Goal: Task Accomplishment & Management: Manage account settings

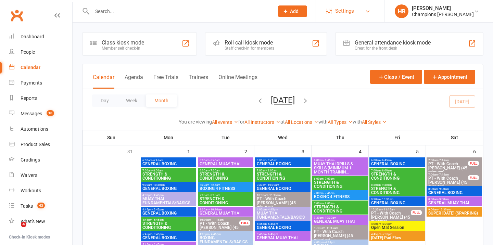
scroll to position [250, 0]
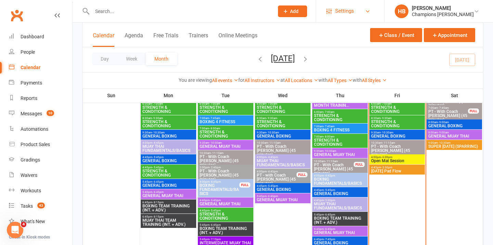
click at [354, 12] on span "Settings" at bounding box center [344, 10] width 19 height 15
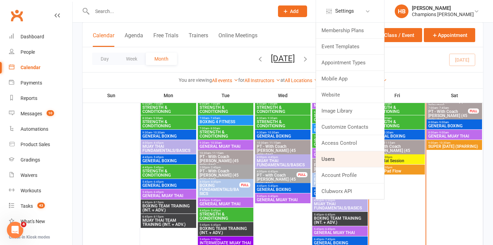
click at [337, 157] on link "Users" at bounding box center [350, 159] width 68 height 16
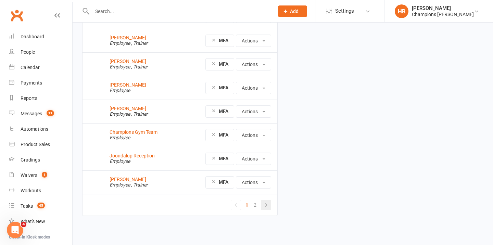
click at [267, 209] on link at bounding box center [266, 205] width 10 height 10
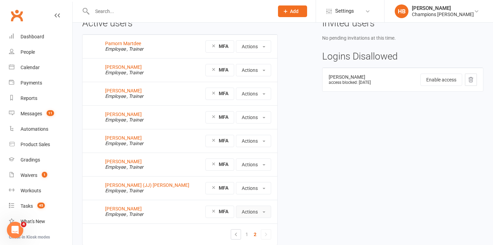
click at [248, 211] on button "Actions" at bounding box center [253, 212] width 35 height 12
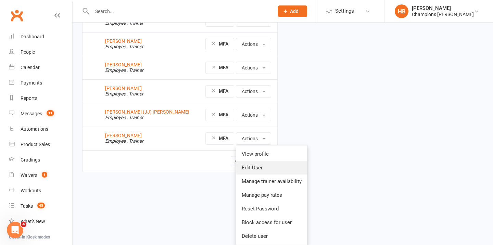
click at [254, 167] on link "Edit User" at bounding box center [271, 168] width 71 height 14
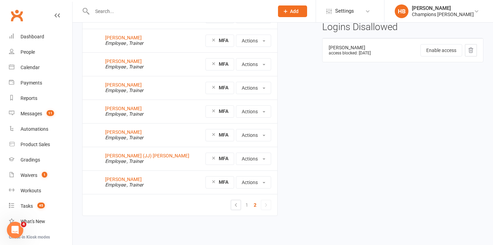
scroll to position [67, 0]
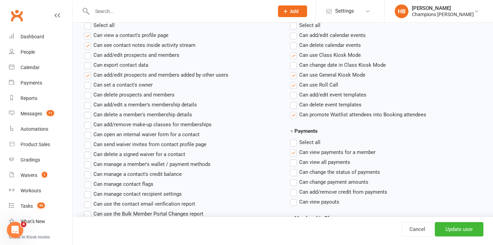
scroll to position [341, 0]
click at [88, 58] on label"] "Can add/edit prospects and members" at bounding box center [131, 56] width 95 height 8
click at [88, 52] on input "Can add/edit prospects and members" at bounding box center [86, 52] width 4 height 0
click at [90, 105] on label"] "Can add/edit a member's membership details" at bounding box center [140, 105] width 113 height 8
click at [89, 101] on input "Can add/edit a member's membership details" at bounding box center [86, 101] width 4 height 0
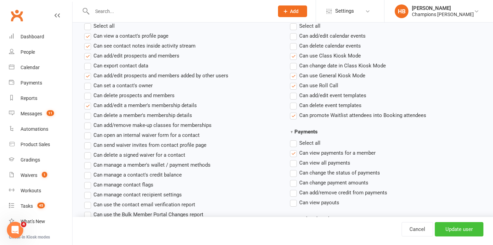
click at [448, 229] on input "Update user" at bounding box center [458, 229] width 49 height 14
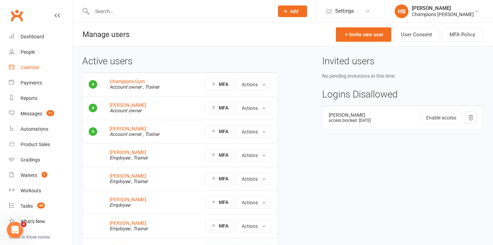
click at [29, 70] on div "Calendar" at bounding box center [30, 67] width 19 height 5
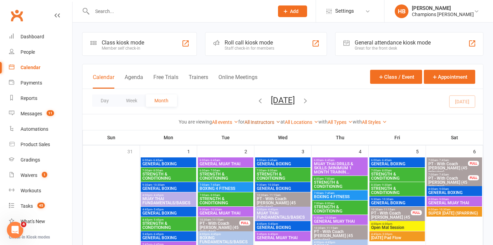
click at [269, 122] on link "All Instructors" at bounding box center [262, 121] width 36 height 5
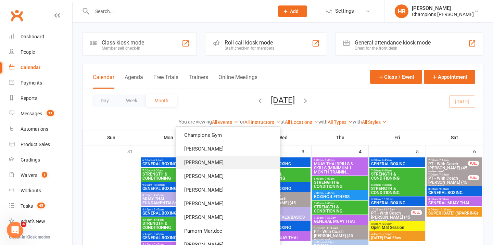
click at [250, 166] on link "[PERSON_NAME]" at bounding box center [228, 163] width 104 height 14
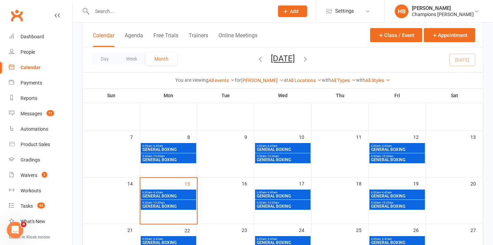
scroll to position [90, 0]
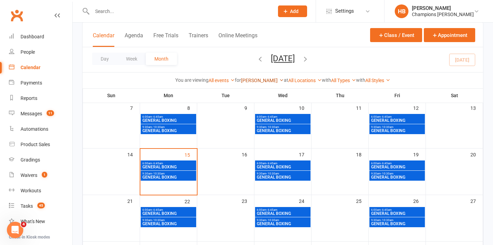
click at [268, 79] on link "[PERSON_NAME]" at bounding box center [262, 80] width 43 height 5
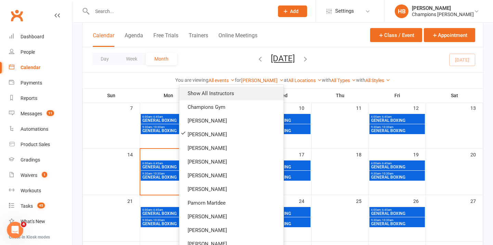
click at [259, 93] on link "Show All Instructors" at bounding box center [231, 94] width 104 height 14
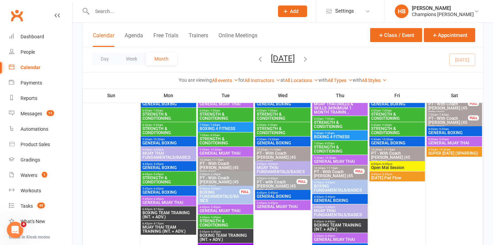
scroll to position [244, 0]
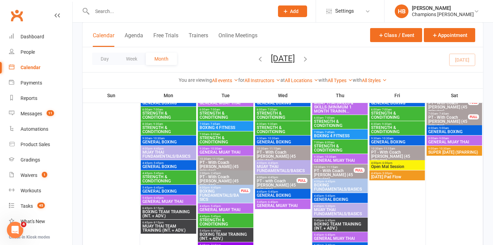
click at [271, 179] on span "PT - with Coach [PERSON_NAME] (45 minutes)" at bounding box center [276, 185] width 40 height 12
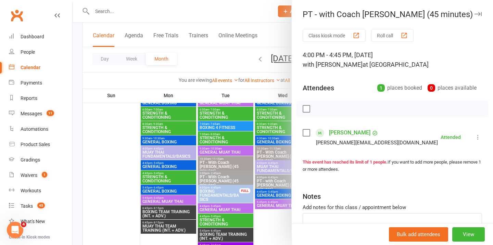
click at [477, 13] on icon "button" at bounding box center [477, 14] width 7 height 4
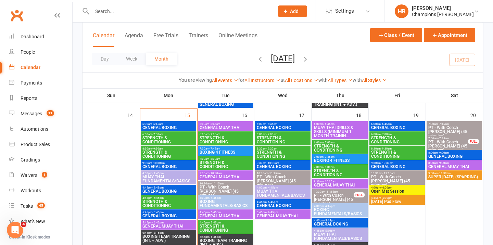
scroll to position [391, 0]
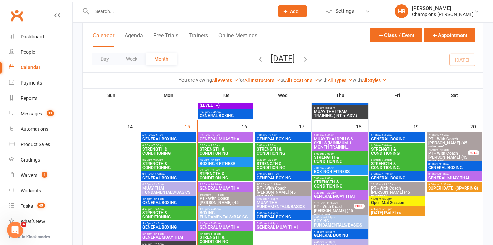
click at [163, 147] on span "STRENGTH & CONDITIONING" at bounding box center [168, 151] width 53 height 8
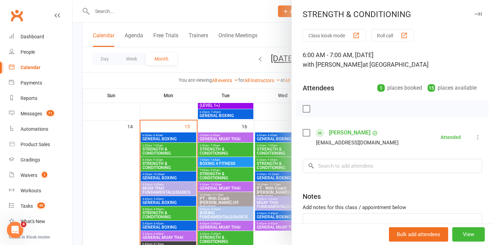
click at [161, 166] on div at bounding box center [283, 122] width 420 height 245
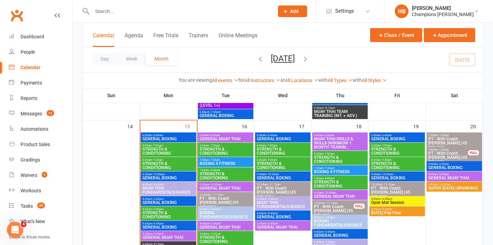
click at [162, 164] on span "STRENGTH & CONDITIONING" at bounding box center [168, 165] width 53 height 8
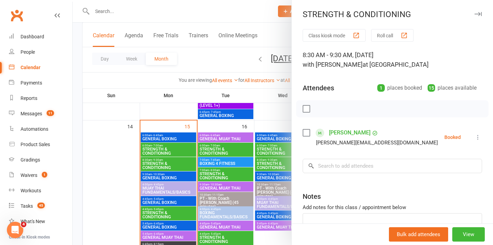
click at [480, 13] on icon "button" at bounding box center [477, 14] width 7 height 4
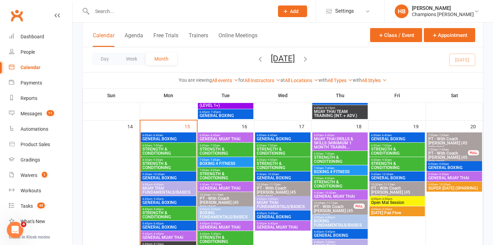
click at [173, 175] on span "9:30am - 10:30am" at bounding box center [168, 174] width 53 height 3
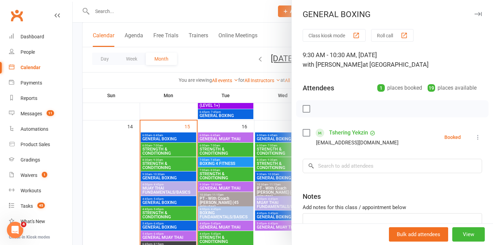
click at [176, 135] on div at bounding box center [283, 122] width 420 height 245
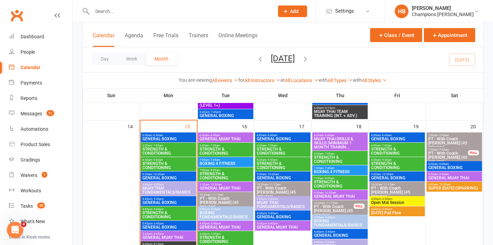
click at [176, 138] on span "GENERAL BOXING" at bounding box center [168, 139] width 53 height 4
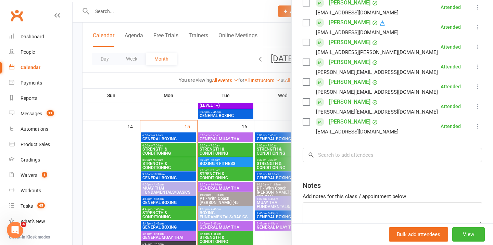
scroll to position [0, 0]
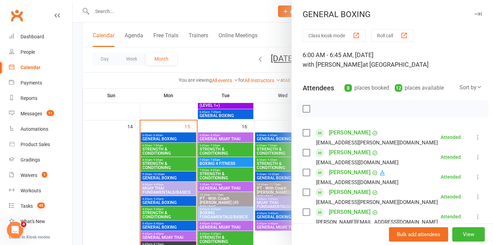
click at [481, 14] on button "button" at bounding box center [477, 14] width 8 height 8
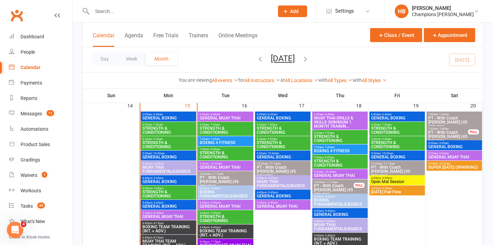
scroll to position [439, 0]
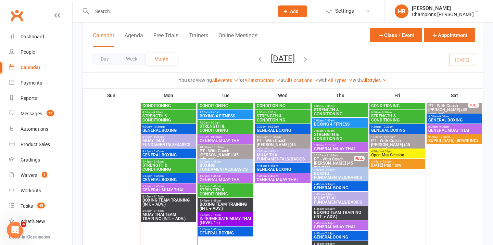
click at [166, 138] on span "4:00pm - 4:45pm" at bounding box center [168, 136] width 53 height 3
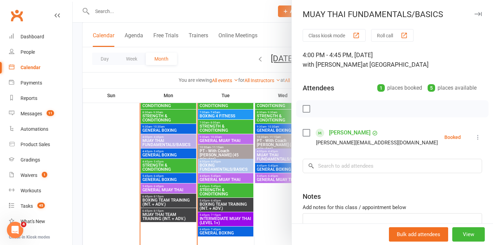
click at [165, 153] on div at bounding box center [283, 122] width 420 height 245
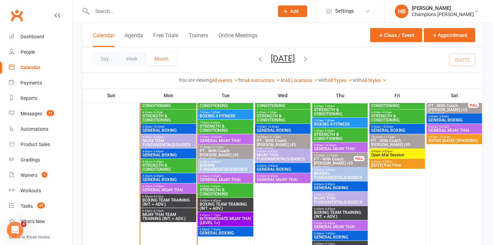
click at [166, 154] on span "GENERAL BOXING" at bounding box center [168, 155] width 53 height 4
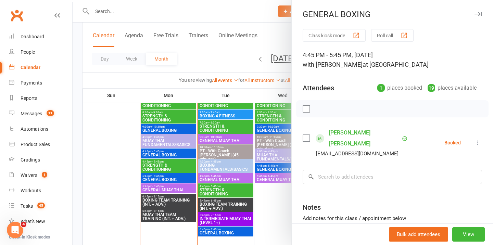
click at [165, 165] on div at bounding box center [283, 122] width 420 height 245
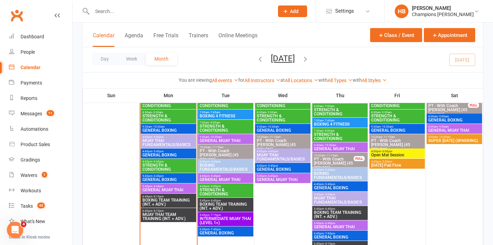
click at [166, 166] on span "STRENGTH & CONDITIONING" at bounding box center [168, 167] width 53 height 8
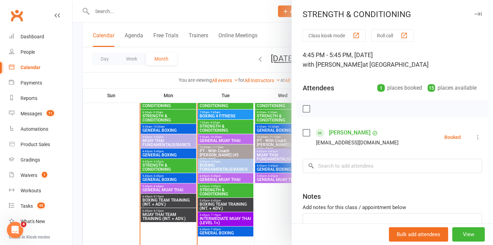
click at [164, 180] on div at bounding box center [283, 122] width 420 height 245
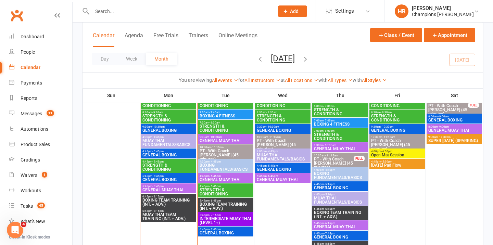
click at [164, 180] on span "GENERAL BOXING" at bounding box center [168, 180] width 53 height 4
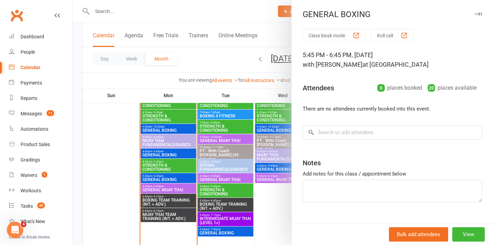
click at [163, 190] on div at bounding box center [283, 122] width 420 height 245
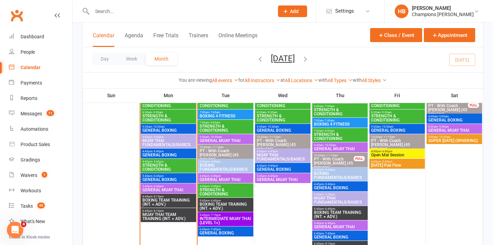
click at [163, 190] on span "GENERAL MUAY THAI" at bounding box center [168, 190] width 53 height 4
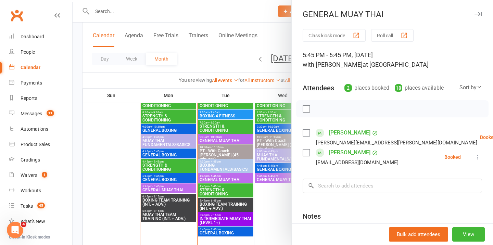
click at [162, 202] on div at bounding box center [283, 122] width 420 height 245
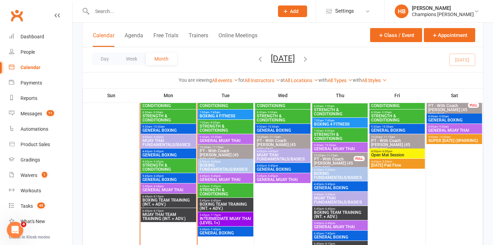
click at [162, 202] on span "BOXING TEAM TRAINING (INT. + ADV.)" at bounding box center [168, 202] width 53 height 8
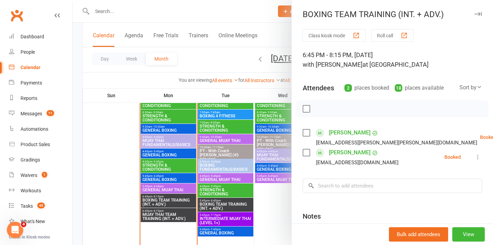
click at [163, 215] on div at bounding box center [283, 122] width 420 height 245
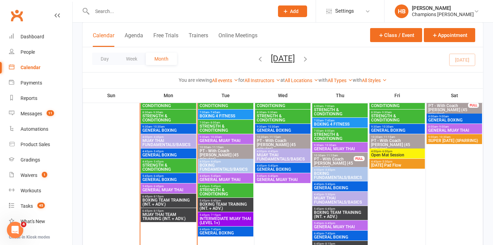
click at [164, 216] on span "MUAY THAI TEAM TRAINING (INT. + ADV.)" at bounding box center [168, 216] width 53 height 8
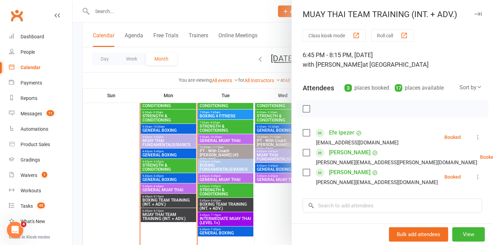
click at [476, 18] on button "button" at bounding box center [477, 14] width 8 height 8
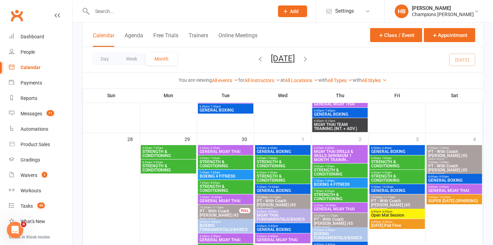
scroll to position [745, 0]
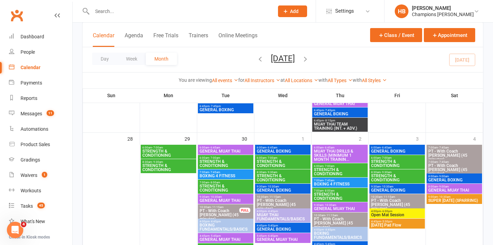
click at [192, 149] on span "STRENGTH & CONDITIONING" at bounding box center [168, 153] width 53 height 8
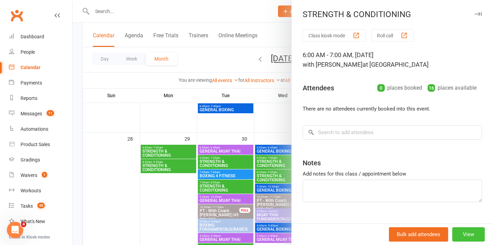
click at [463, 235] on button "View" at bounding box center [468, 234] width 32 height 14
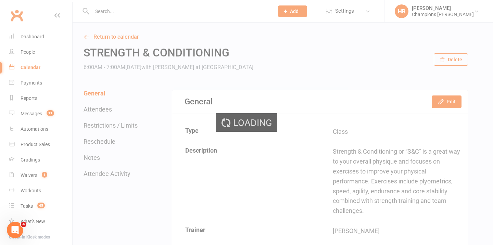
click at [456, 62] on div "Loading" at bounding box center [246, 122] width 493 height 245
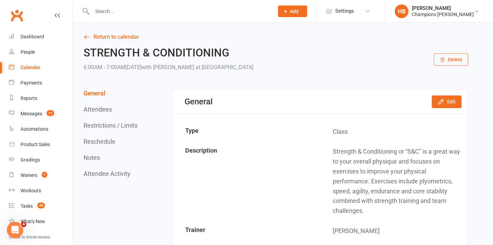
click at [456, 62] on button "Delete" at bounding box center [450, 59] width 34 height 12
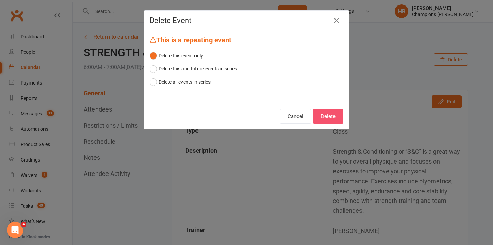
click at [331, 121] on button "Delete" at bounding box center [328, 116] width 30 height 14
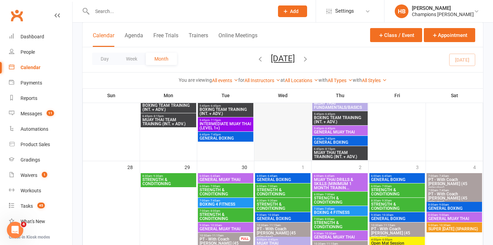
scroll to position [719, 0]
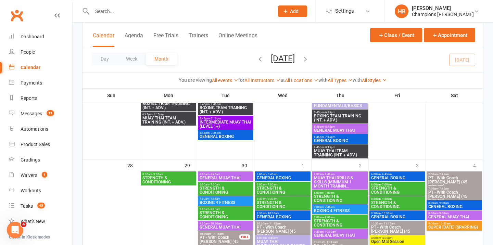
click at [152, 177] on span "STRENGTH & CONDITIONING" at bounding box center [168, 180] width 53 height 8
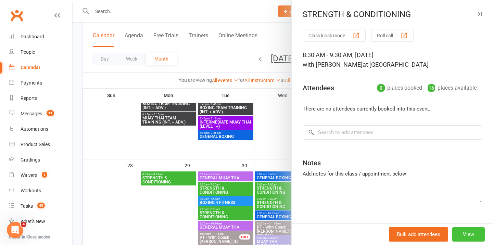
click at [467, 231] on button "View" at bounding box center [468, 234] width 32 height 14
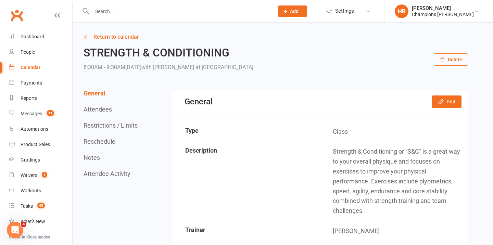
click at [460, 63] on button "Delete" at bounding box center [450, 59] width 34 height 12
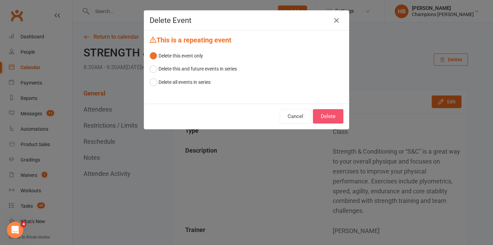
click at [341, 111] on button "Delete" at bounding box center [328, 116] width 30 height 14
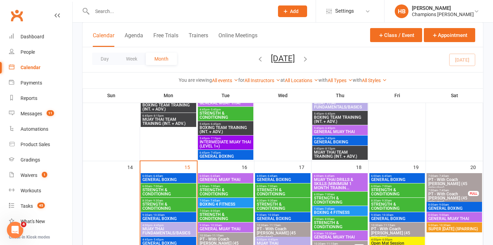
scroll to position [351, 0]
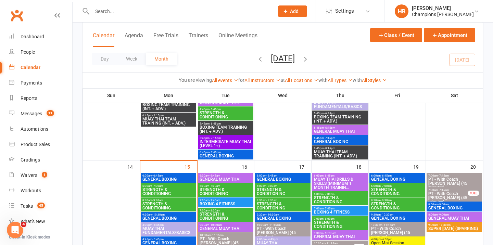
click at [251, 187] on span "6:00am - 7:00am" at bounding box center [225, 185] width 53 height 3
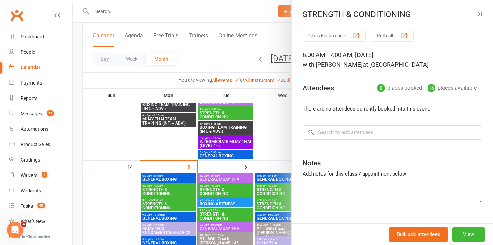
click at [286, 187] on div at bounding box center [283, 122] width 420 height 245
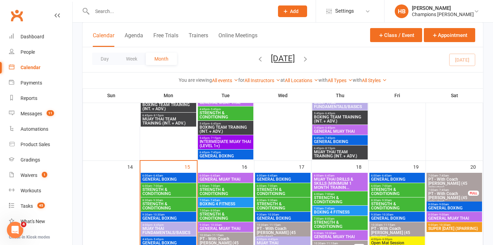
click at [284, 190] on span "STRENGTH & CONDITIONING" at bounding box center [282, 191] width 53 height 8
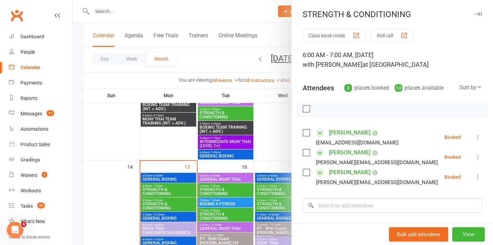
click at [280, 205] on div at bounding box center [283, 122] width 420 height 245
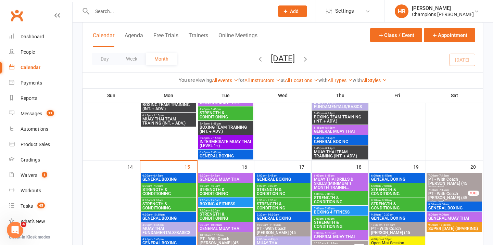
click at [280, 205] on span "STRENGTH & CONDITIONING" at bounding box center [282, 206] width 53 height 8
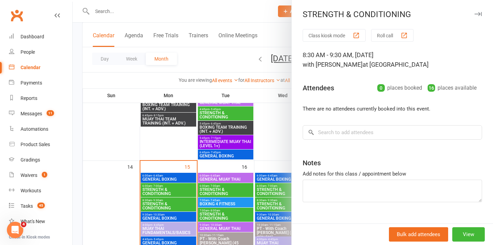
click at [231, 193] on div at bounding box center [283, 122] width 420 height 245
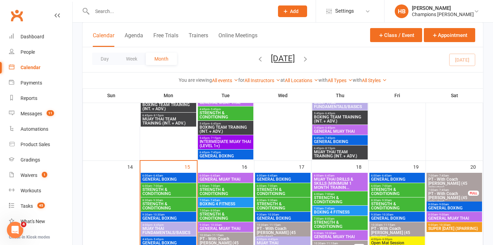
click at [231, 193] on span "STRENGTH & CONDITIONING" at bounding box center [225, 191] width 53 height 8
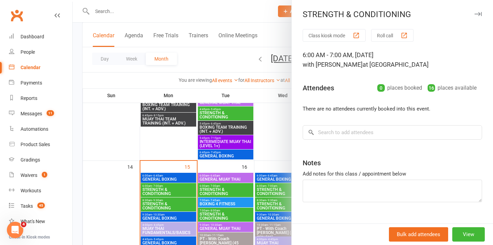
click at [474, 10] on button "button" at bounding box center [477, 14] width 8 height 8
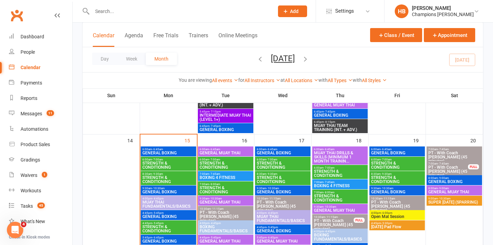
scroll to position [406, 0]
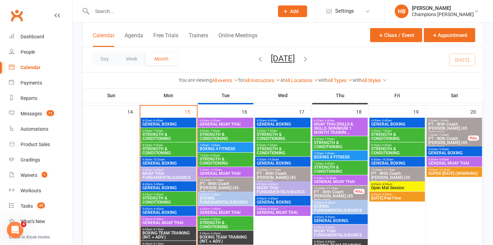
click at [191, 136] on span "STRENGTH & CONDITIONING" at bounding box center [168, 136] width 53 height 8
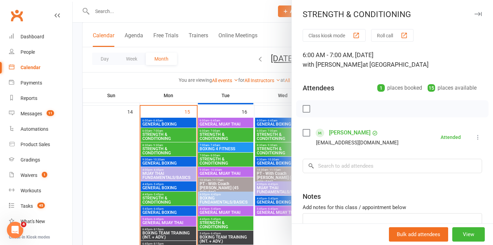
click at [477, 14] on icon "button" at bounding box center [477, 14] width 7 height 4
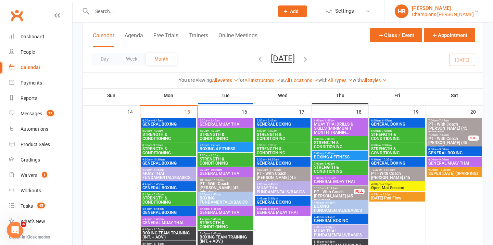
click at [427, 5] on div "[PERSON_NAME]" at bounding box center [443, 8] width 62 height 6
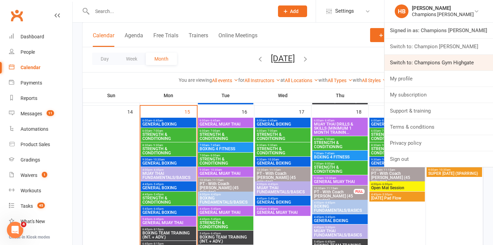
click at [432, 63] on link "Switch to: Champions Gym Highgate" at bounding box center [438, 63] width 108 height 16
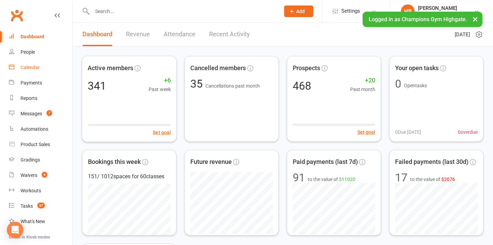
click at [64, 63] on link "Calendar" at bounding box center [40, 67] width 63 height 15
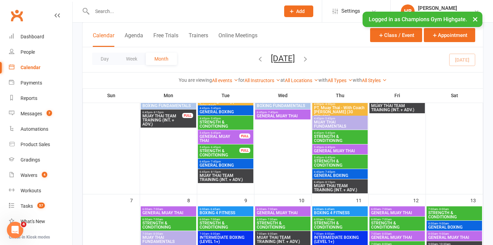
scroll to position [291, 0]
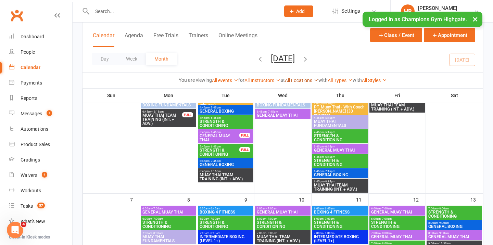
click at [291, 80] on link "All Locations" at bounding box center [302, 80] width 34 height 5
click at [337, 81] on link "All Types" at bounding box center [339, 80] width 25 height 5
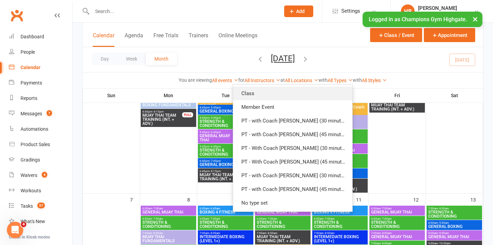
click at [324, 97] on link "Class" at bounding box center [292, 94] width 119 height 14
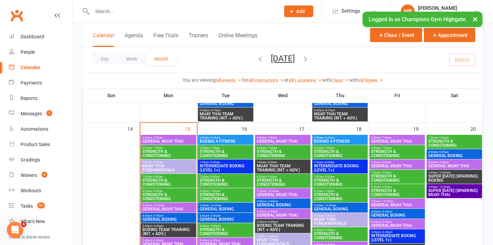
scroll to position [346, 0]
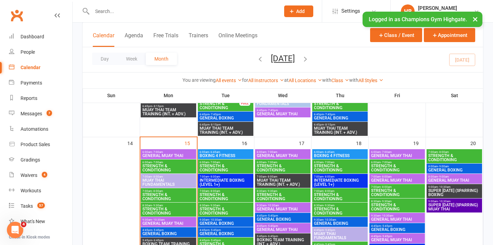
click at [470, 17] on button "×" at bounding box center [475, 19] width 12 height 15
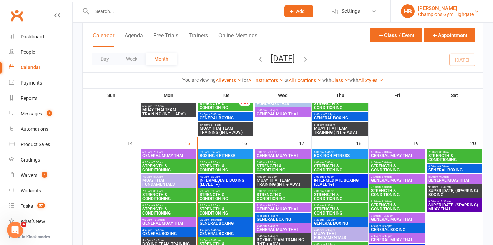
click at [465, 13] on div "Champions Gym Highgate" at bounding box center [446, 14] width 56 height 6
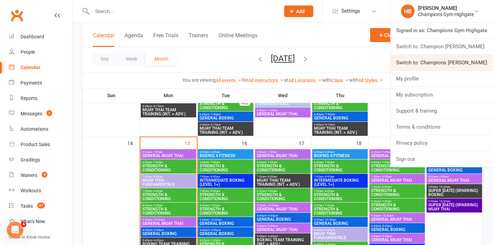
click at [459, 64] on link "Switch to: Champions [PERSON_NAME]" at bounding box center [441, 63] width 102 height 16
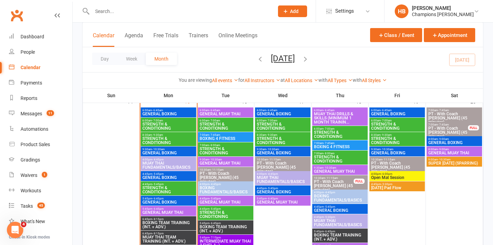
scroll to position [416, 0]
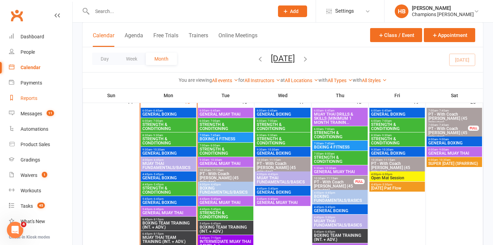
click at [41, 98] on link "Reports" at bounding box center [40, 98] width 63 height 15
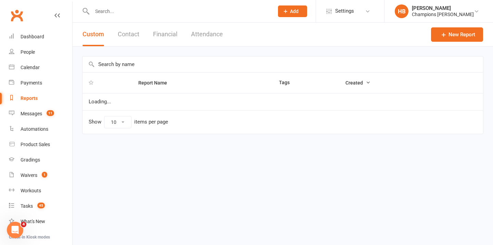
click at [191, 37] on button "Attendance" at bounding box center [207, 35] width 32 height 24
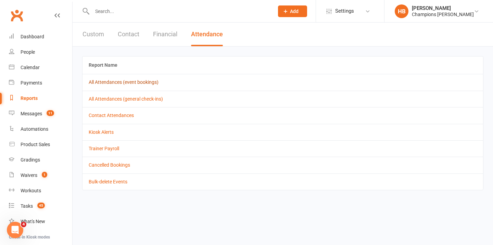
click at [147, 83] on link "All Attendances (event bookings)" at bounding box center [124, 81] width 70 height 5
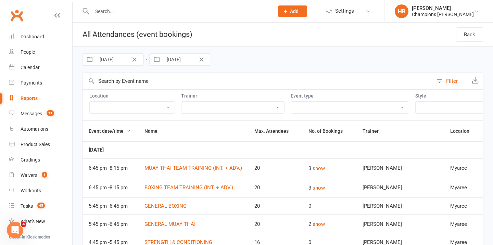
click at [126, 59] on input "01 Sep 2025" at bounding box center [120, 60] width 48 height 12
select select "7"
select select "2025"
select select "8"
select select "2025"
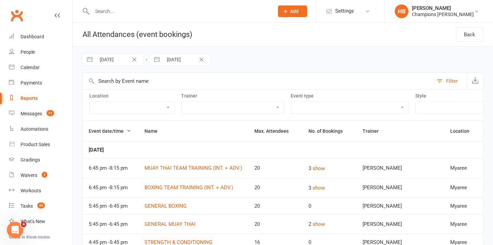
select select "9"
select select "2025"
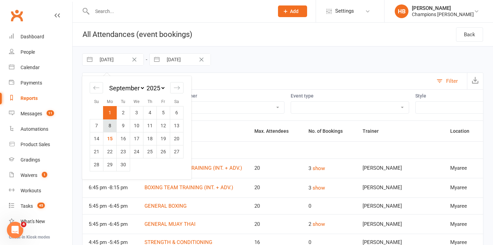
click at [112, 124] on td "8" at bounding box center [109, 125] width 13 height 13
type input "08 Sep 2025"
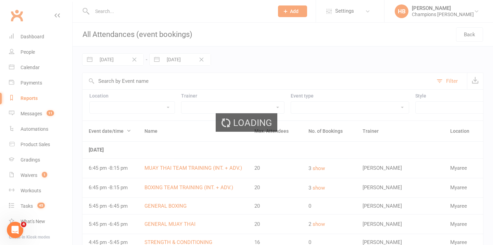
click at [179, 62] on div "Loading" at bounding box center [246, 122] width 493 height 245
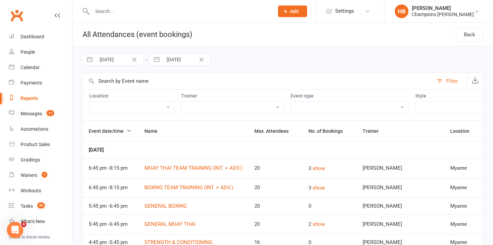
click at [179, 59] on input "15 Sep 2025" at bounding box center [187, 60] width 48 height 12
select select "7"
select select "2025"
select select "8"
select select "2025"
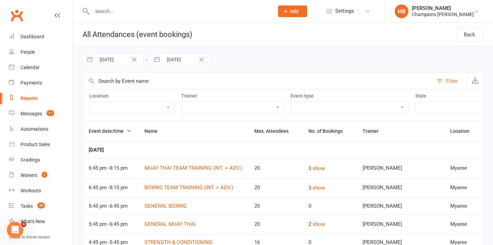
select select "9"
select select "2025"
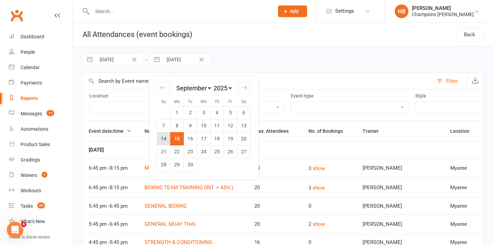
click at [165, 139] on td "14" at bounding box center [163, 138] width 13 height 13
type input "14 Sep 2025"
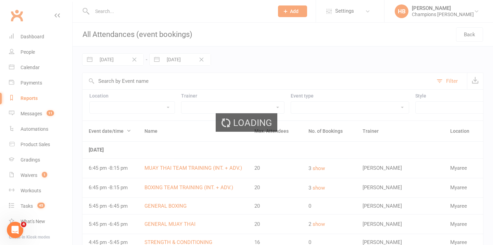
click at [349, 105] on select "Boxing Day Special Class Member Event PT - With Coach Duran (45 minutes) PT - W…" at bounding box center [350, 108] width 118 height 12
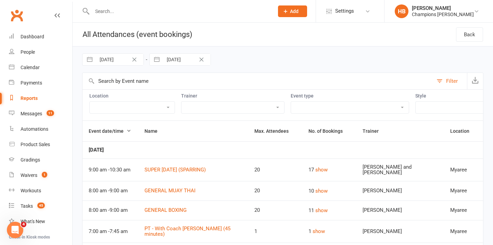
select select "11202"
click at [291, 102] on select "Boxing Day Special Class Member Event PT - With Coach Duran (45 minutes) PT - W…" at bounding box center [350, 108] width 118 height 12
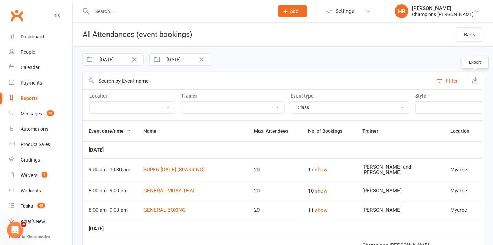
click at [474, 79] on icon "button" at bounding box center [474, 80] width 7 height 7
click at [63, 64] on link "Calendar" at bounding box center [40, 67] width 63 height 15
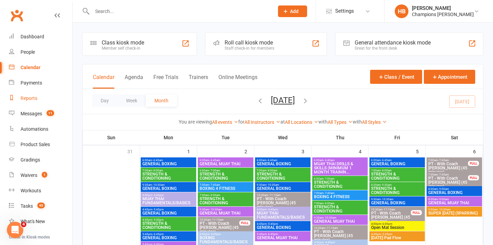
click at [55, 99] on link "Reports" at bounding box center [40, 98] width 63 height 15
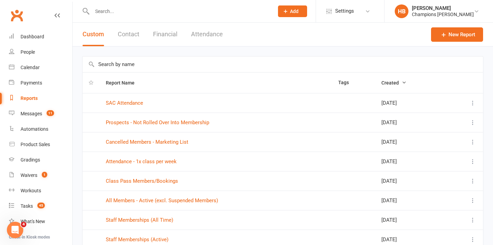
click at [125, 62] on input "text" at bounding box center [282, 64] width 400 height 16
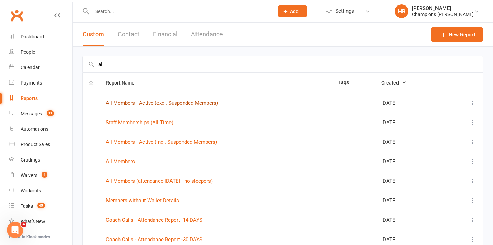
type input "all"
click at [178, 105] on link "All Members - Active (excl. Suspended Members)" at bounding box center [162, 103] width 112 height 6
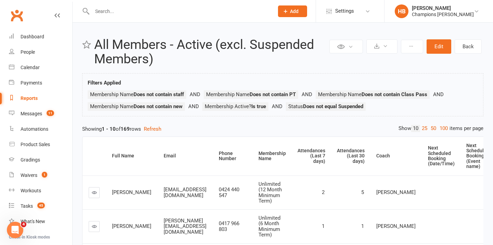
click at [16, 100] on link "Reports" at bounding box center [40, 98] width 63 height 15
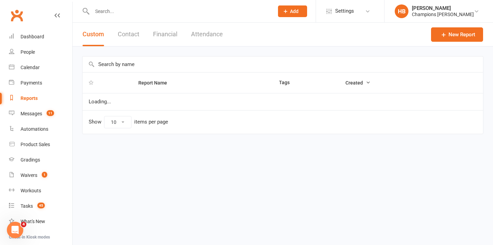
click at [139, 59] on input "text" at bounding box center [282, 64] width 400 height 16
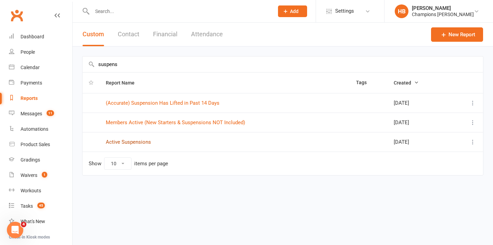
type input "suspens"
click at [142, 142] on link "Active Suspensions" at bounding box center [128, 142] width 45 height 6
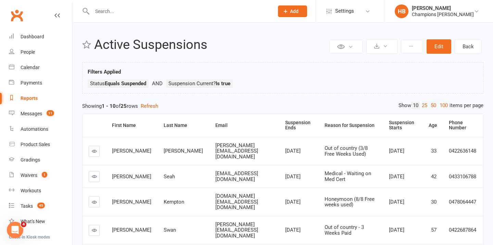
click at [42, 99] on link "Reports" at bounding box center [40, 98] width 63 height 15
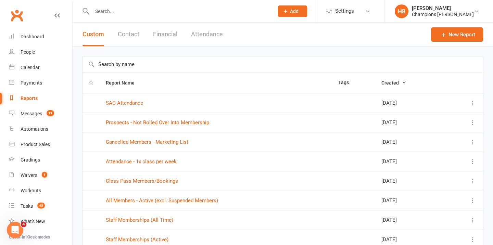
click at [132, 65] on input "text" at bounding box center [282, 64] width 400 height 16
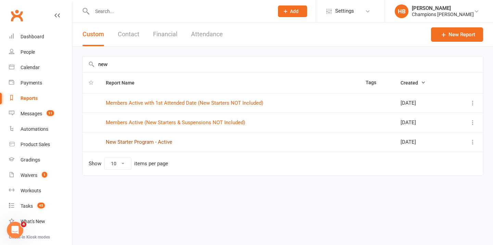
type input "new"
click at [159, 142] on link "New Starter Program - Active" at bounding box center [139, 142] width 66 height 6
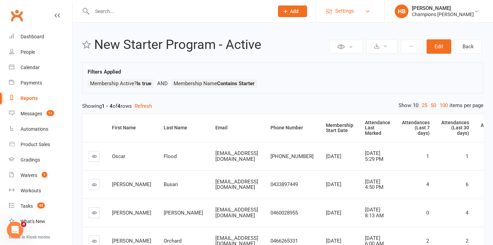
click at [369, 8] on link "Settings" at bounding box center [350, 10] width 48 height 15
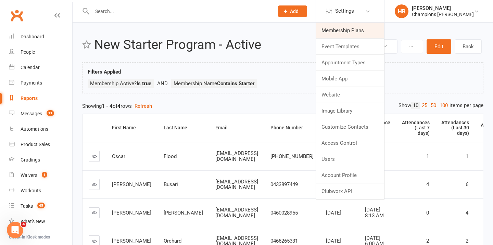
click at [357, 28] on link "Membership Plans" at bounding box center [350, 31] width 68 height 16
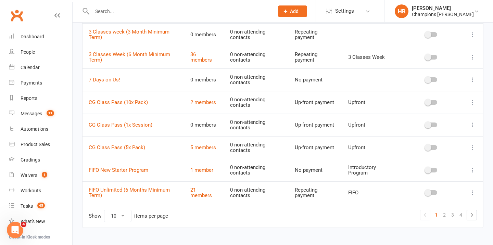
scroll to position [127, 0]
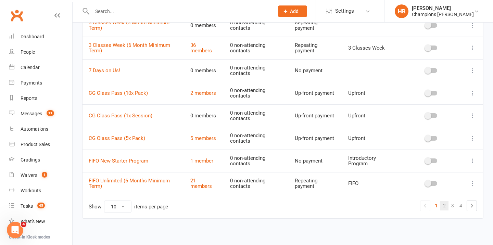
click at [444, 203] on link "2" at bounding box center [444, 206] width 8 height 10
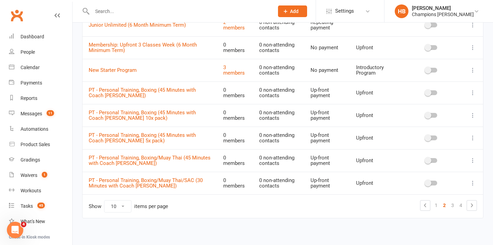
scroll to position [130, 0]
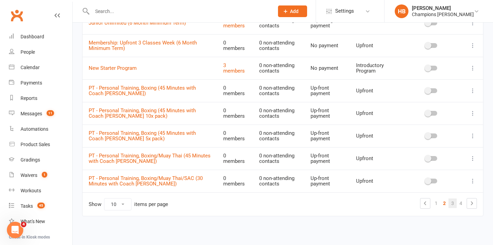
click at [454, 203] on link "3" at bounding box center [452, 203] width 8 height 10
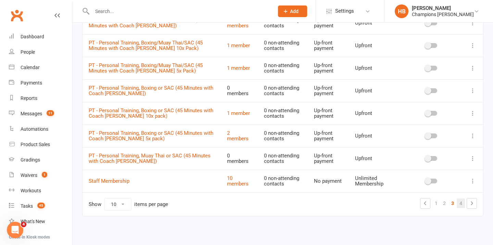
click at [461, 203] on link "4" at bounding box center [460, 203] width 8 height 10
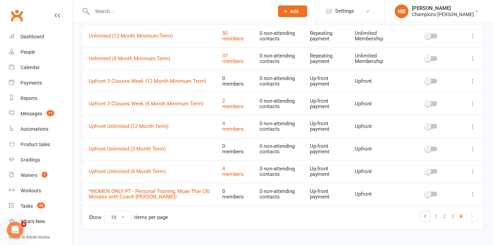
scroll to position [107, 0]
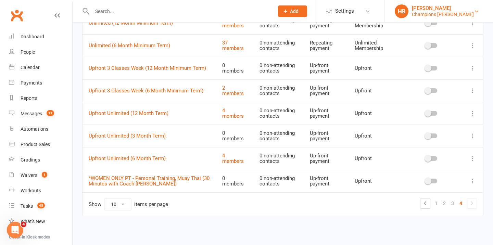
click at [454, 9] on div "[PERSON_NAME]" at bounding box center [443, 8] width 62 height 6
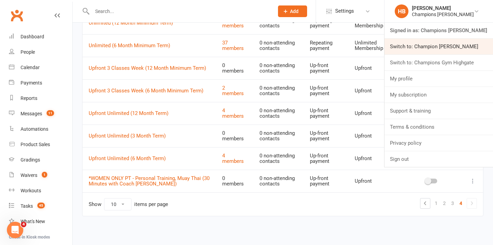
click at [459, 47] on link "Switch to: Champion [PERSON_NAME]" at bounding box center [438, 47] width 108 height 16
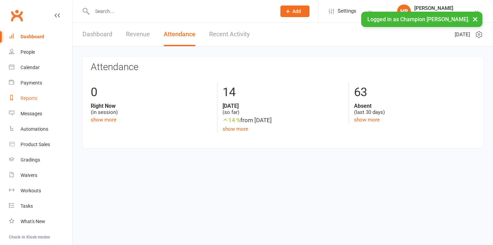
click at [31, 96] on div "Reports" at bounding box center [29, 97] width 17 height 5
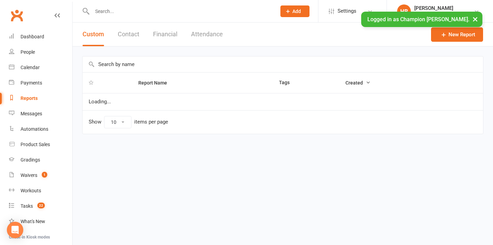
click at [206, 38] on button "Attendance" at bounding box center [207, 35] width 32 height 24
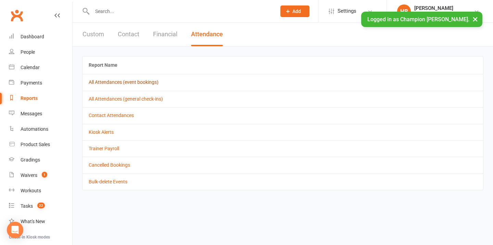
click at [133, 83] on link "All Attendances (event bookings)" at bounding box center [124, 81] width 70 height 5
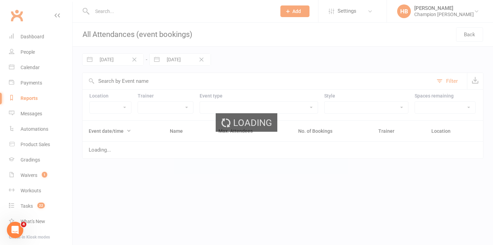
click at [130, 60] on button "Clear Date" at bounding box center [134, 59] width 12 height 8
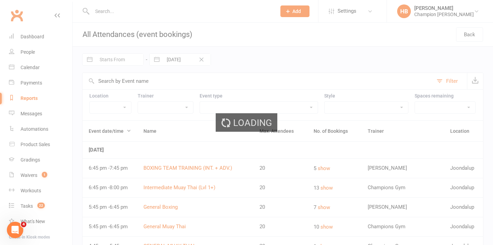
click at [121, 57] on div "Loading" at bounding box center [246, 122] width 493 height 245
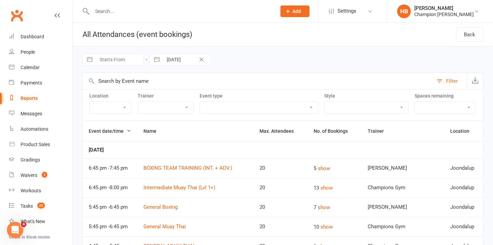
click at [121, 57] on input "Starts From" at bounding box center [120, 60] width 48 height 12
select select "7"
select select "2025"
select select "8"
select select "2025"
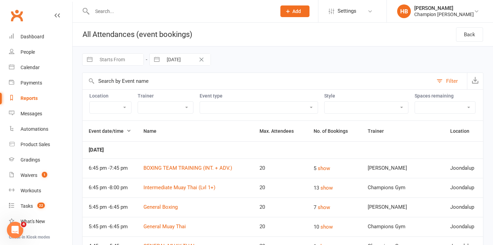
select select "9"
select select "2025"
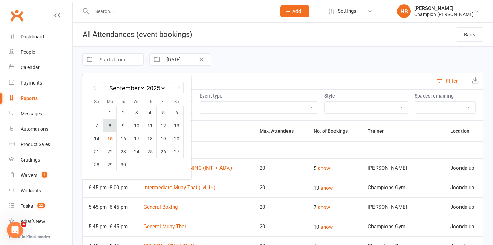
click at [109, 125] on td "8" at bounding box center [109, 125] width 13 height 13
type input "[DATE]"
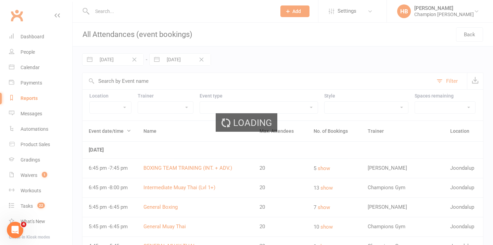
click at [177, 62] on div "Loading" at bounding box center [246, 122] width 493 height 245
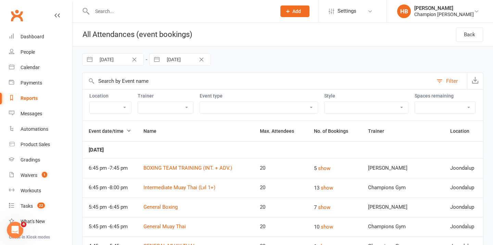
click at [177, 62] on input "[DATE]" at bounding box center [187, 60] width 48 height 12
select select "7"
select select "2025"
select select "8"
select select "2025"
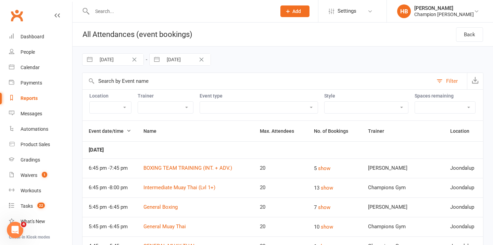
select select "9"
select select "2025"
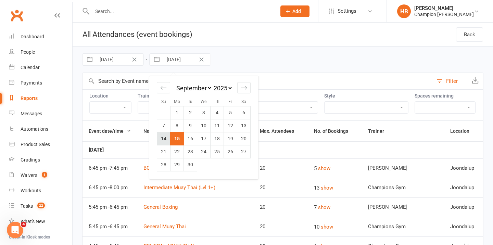
click at [165, 136] on td "14" at bounding box center [163, 138] width 13 height 13
type input "[DATE]"
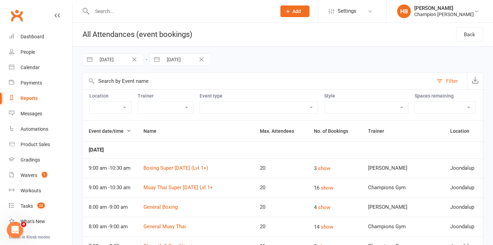
click at [290, 108] on select "Admin Class Club Cleaning Member Event Pack Down/End of Shift PT - Boxing (30 m…" at bounding box center [259, 108] width 118 height 12
click at [200, 102] on select "Admin Class Club Cleaning Member Event Pack Down/End of Shift PT - Boxing (30 m…" at bounding box center [259, 108] width 118 height 12
click at [282, 110] on select "Admin Class Club Cleaning Member Event Pack Down/End of Shift PT - Boxing (30 m…" at bounding box center [259, 108] width 118 height 12
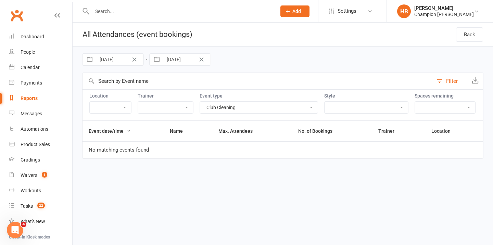
select select "22105"
click at [200, 102] on select "Admin Class Club Cleaning Member Event Pack Down/End of Shift PT - Boxing (30 m…" at bounding box center [259, 108] width 118 height 12
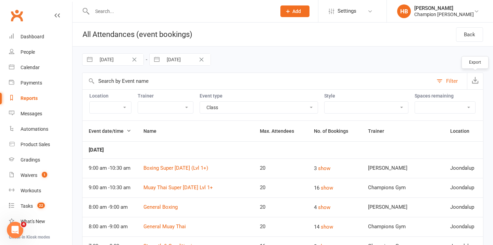
click at [477, 81] on icon "button" at bounding box center [474, 80] width 7 height 7
click at [37, 95] on link "Reports" at bounding box center [40, 98] width 63 height 15
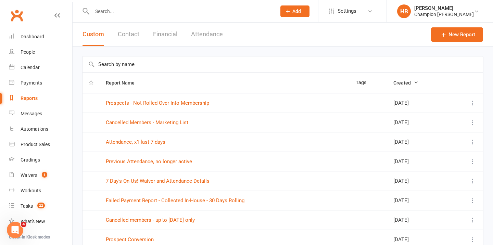
click at [131, 62] on input "text" at bounding box center [282, 64] width 400 height 16
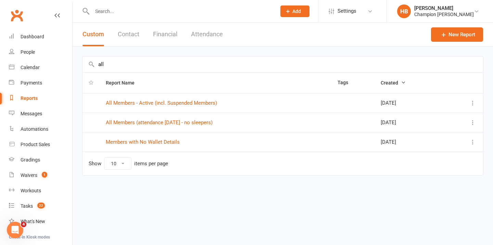
type input "all"
click at [189, 106] on td "All Members - Active (incl. Suspended Members)" at bounding box center [216, 102] width 232 height 19
click at [189, 104] on link "All Members - Active (incl. Suspended Members)" at bounding box center [161, 103] width 111 height 6
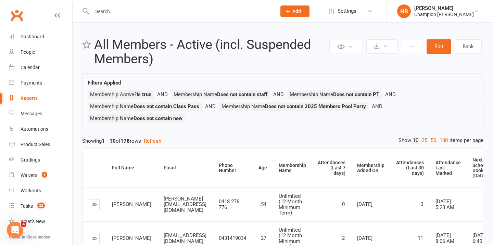
click at [45, 93] on link "Reports" at bounding box center [40, 98] width 63 height 15
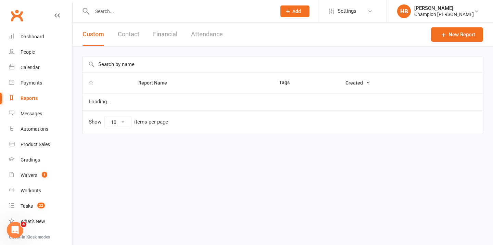
click at [129, 68] on input "text" at bounding box center [282, 64] width 400 height 16
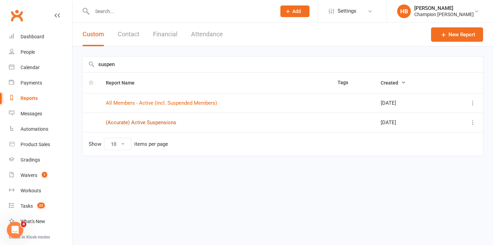
type input "suspen"
click at [142, 122] on link "(Accurate) Active Suspensions" at bounding box center [141, 122] width 70 height 6
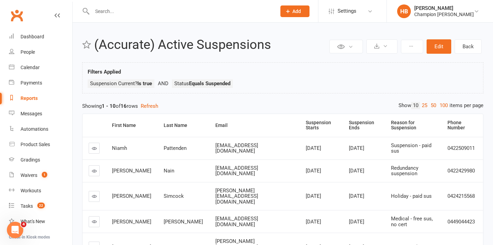
click at [35, 96] on div "Reports" at bounding box center [29, 97] width 17 height 5
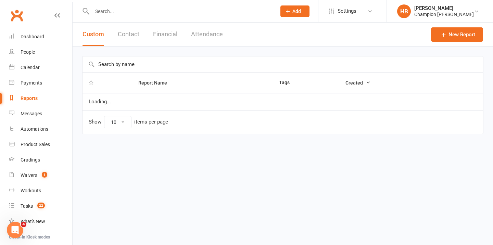
click at [127, 66] on input "text" at bounding box center [282, 64] width 400 height 16
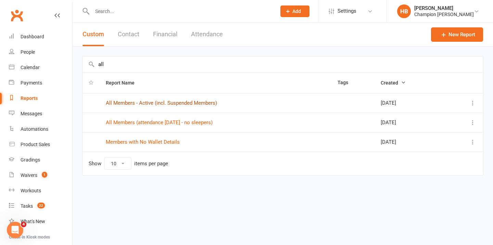
type input "all"
click at [190, 100] on link "All Members - Active (incl. Suspended Members)" at bounding box center [161, 103] width 111 height 6
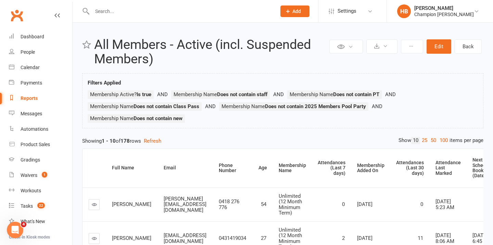
click at [41, 100] on link "Reports" at bounding box center [40, 98] width 63 height 15
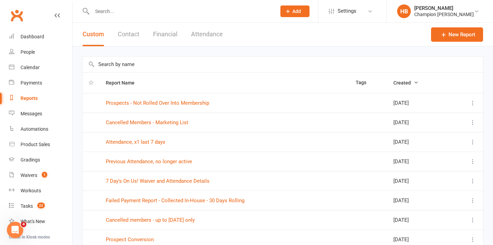
click at [102, 64] on input "text" at bounding box center [282, 64] width 400 height 16
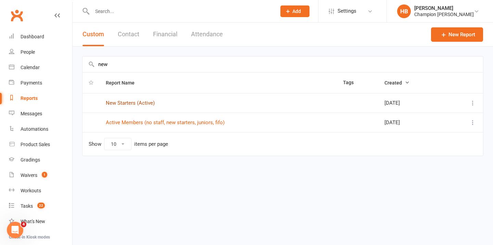
type input "new"
click at [133, 103] on link "New Starters (Active)" at bounding box center [130, 103] width 49 height 6
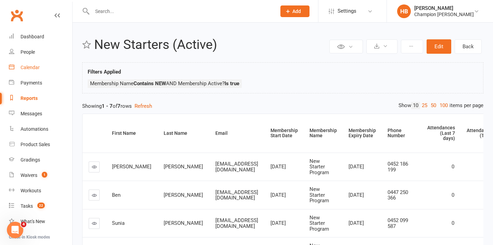
click at [54, 66] on link "Calendar" at bounding box center [40, 67] width 63 height 15
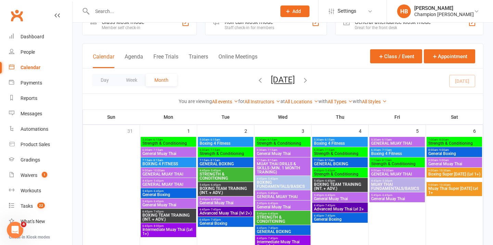
scroll to position [22, 0]
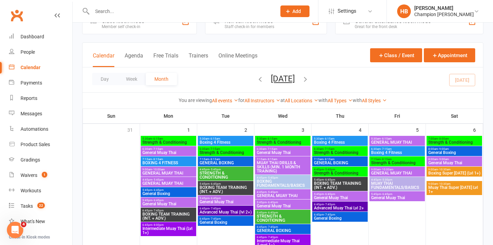
click at [157, 159] on span "- 8:15am" at bounding box center [157, 159] width 11 height 3
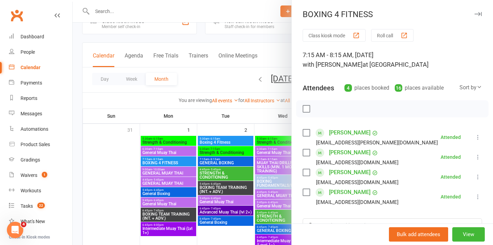
click at [211, 166] on div at bounding box center [283, 122] width 420 height 245
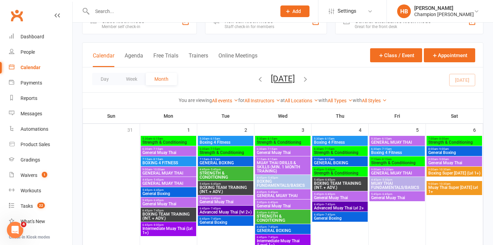
click at [211, 164] on span "GENERAL BOXING" at bounding box center [225, 163] width 53 height 4
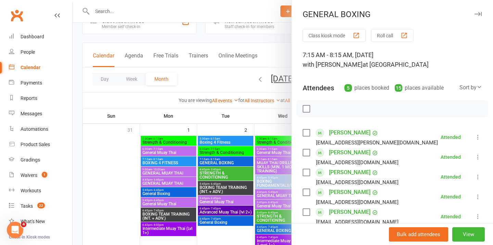
click at [475, 14] on icon "button" at bounding box center [477, 14] width 7 height 4
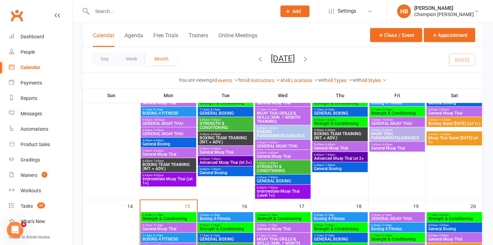
scroll to position [211, 0]
